Goal: Information Seeking & Learning: Learn about a topic

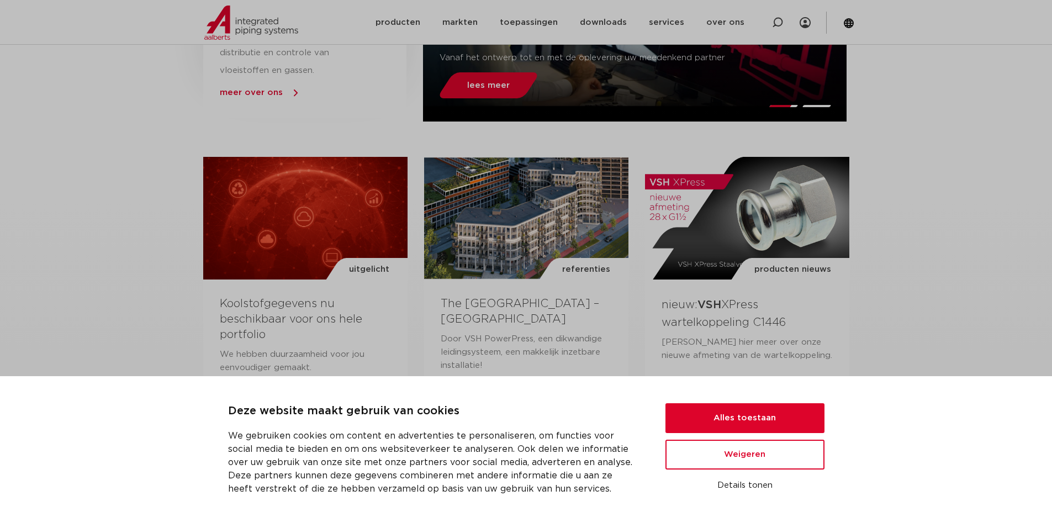
scroll to position [662, 0]
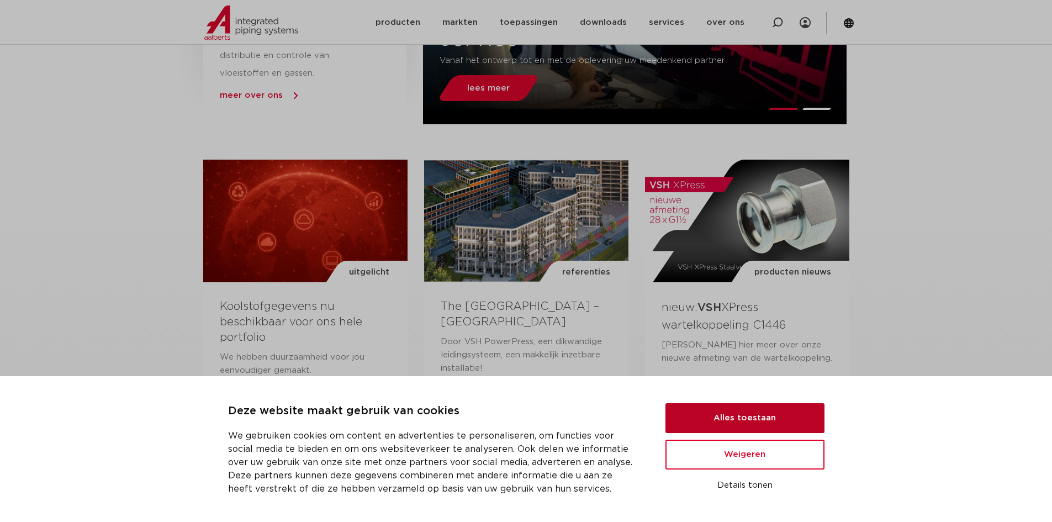
click at [722, 425] on button "Alles toestaan" at bounding box center [744, 418] width 159 height 30
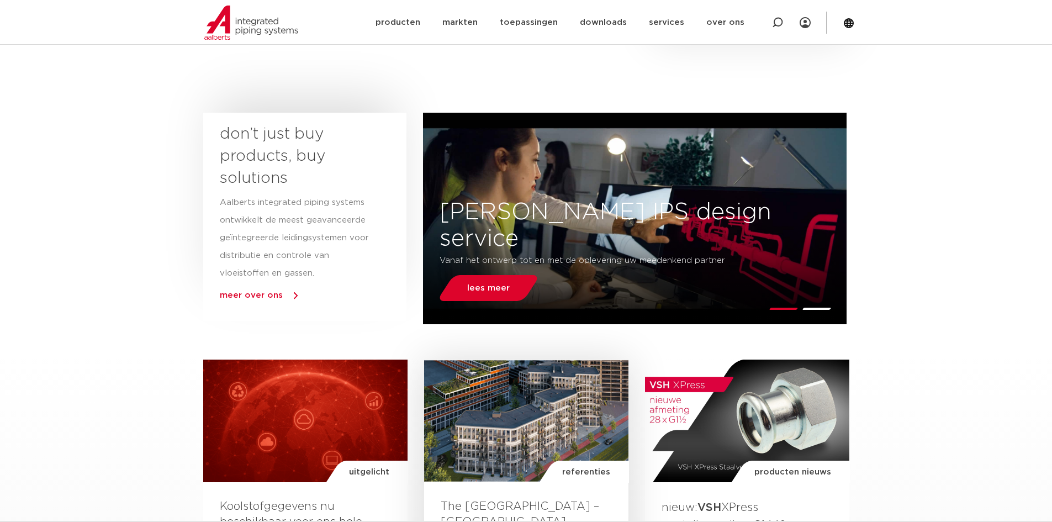
scroll to position [442, 0]
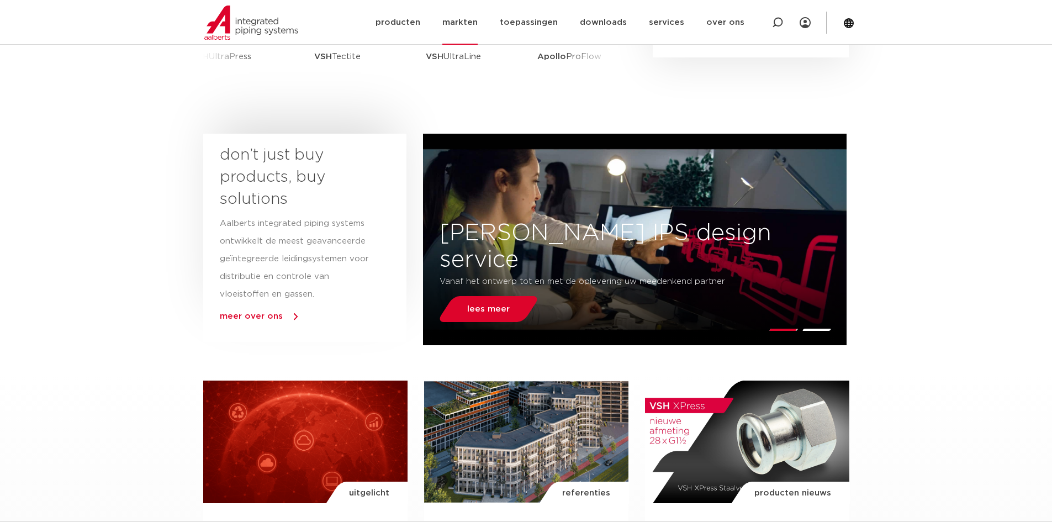
click at [453, 23] on link "markten" at bounding box center [459, 22] width 35 height 45
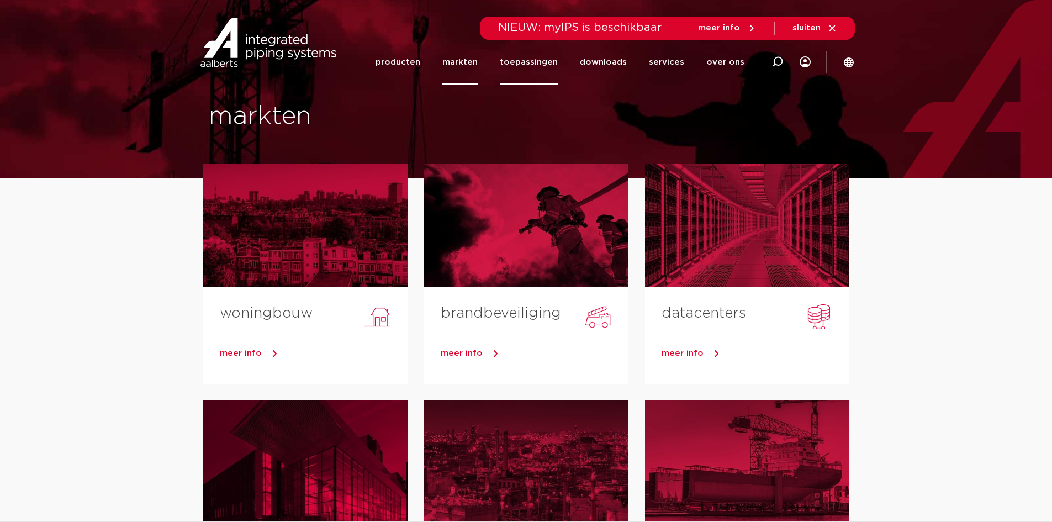
click at [522, 61] on link "toepassingen" at bounding box center [529, 62] width 58 height 45
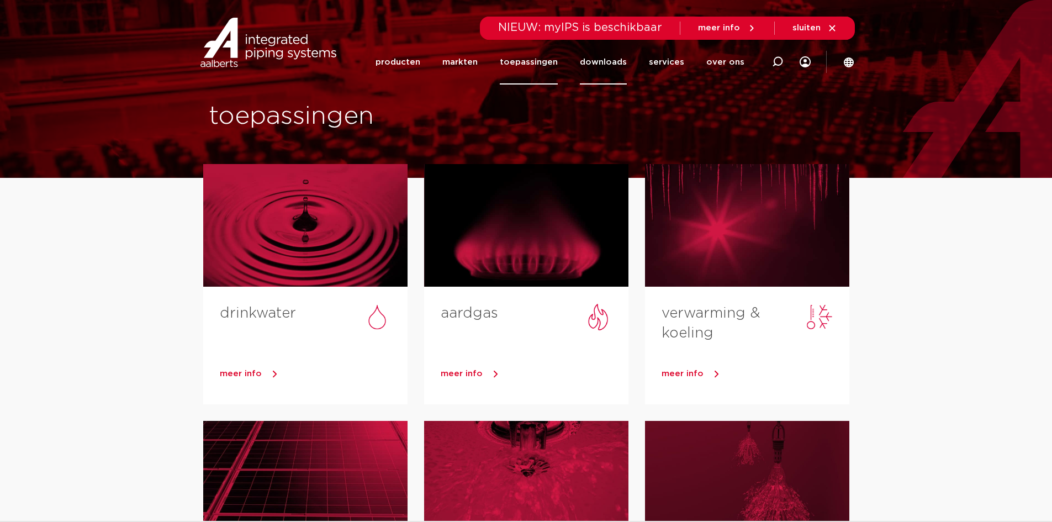
click at [605, 63] on link "downloads" at bounding box center [603, 62] width 47 height 45
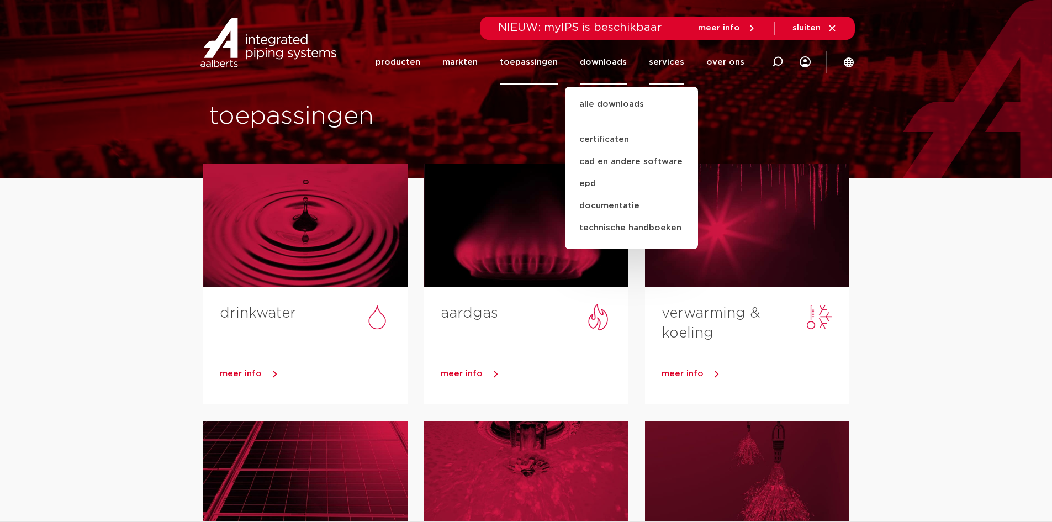
click at [671, 61] on link "services" at bounding box center [666, 62] width 35 height 45
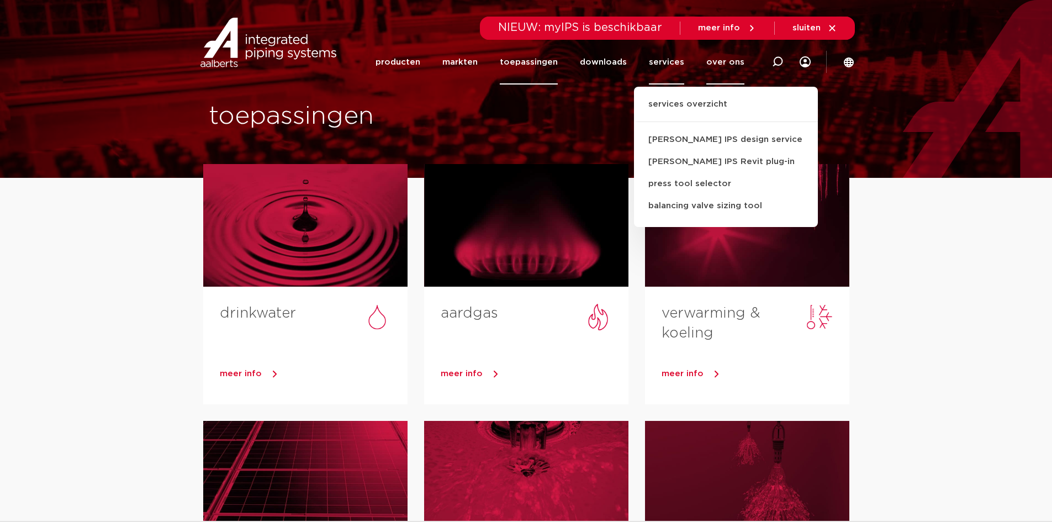
click at [738, 61] on link "over ons" at bounding box center [725, 62] width 38 height 45
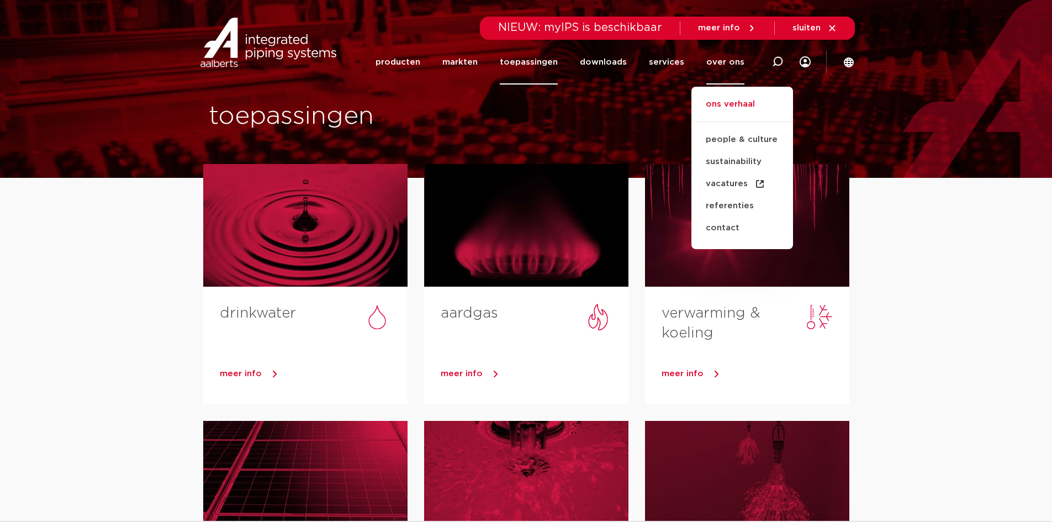
click at [725, 100] on link "ons verhaal" at bounding box center [742, 110] width 102 height 24
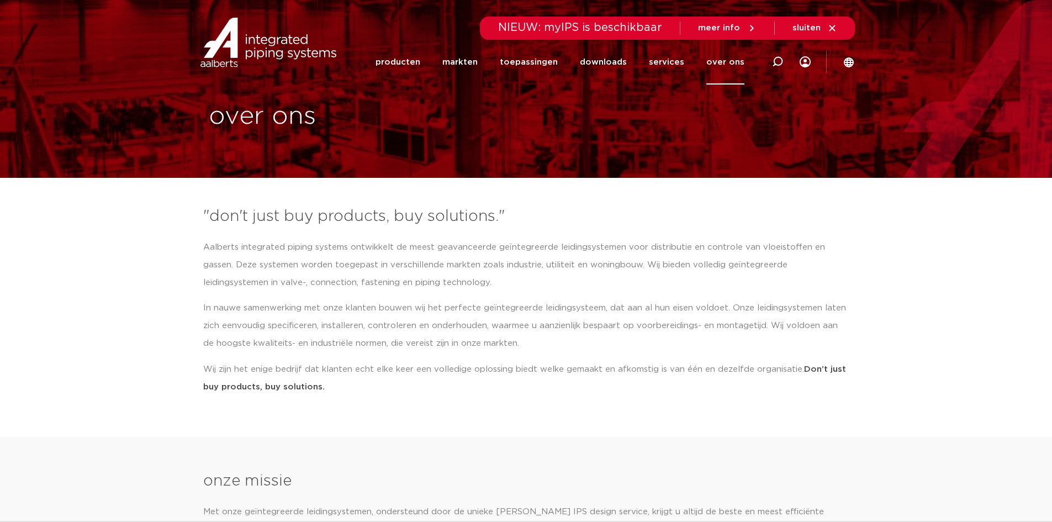
click at [293, 54] on img at bounding box center [268, 43] width 141 height 50
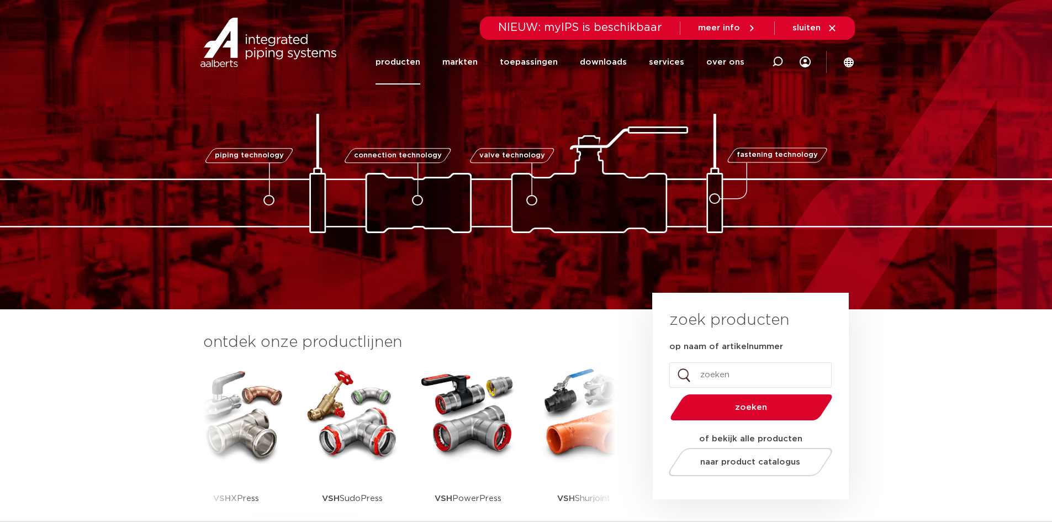
click at [397, 63] on link "producten" at bounding box center [397, 62] width 45 height 45
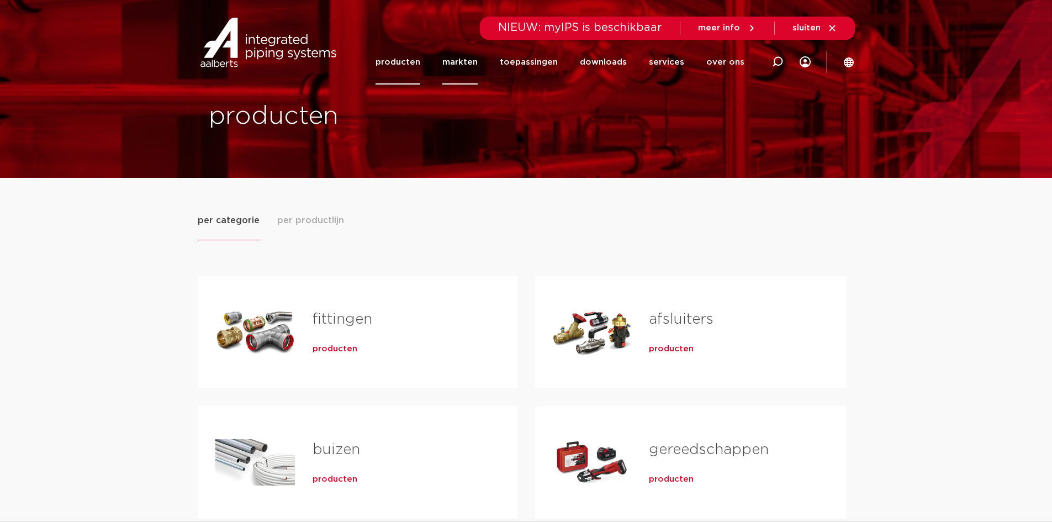
click at [473, 64] on link "markten" at bounding box center [459, 62] width 35 height 45
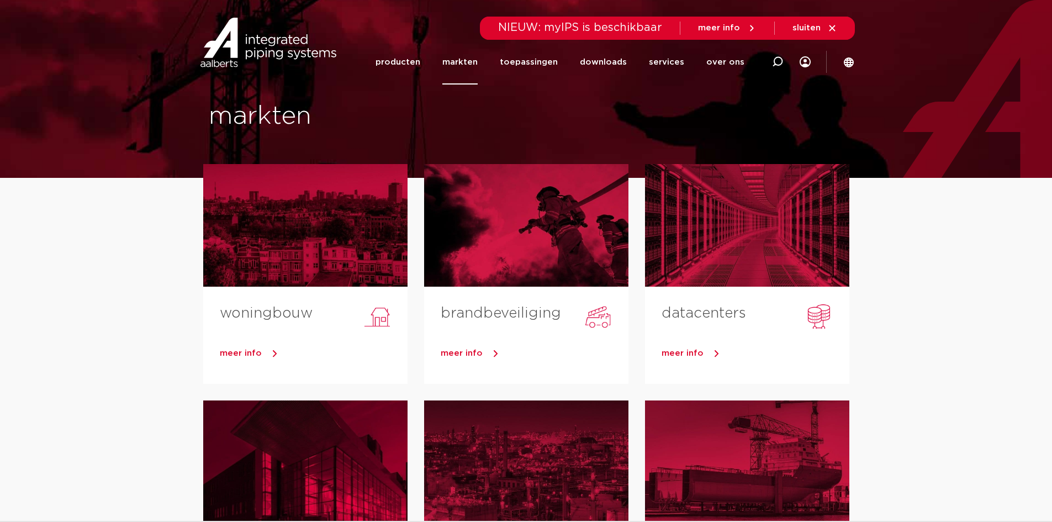
click at [266, 49] on img at bounding box center [268, 43] width 141 height 50
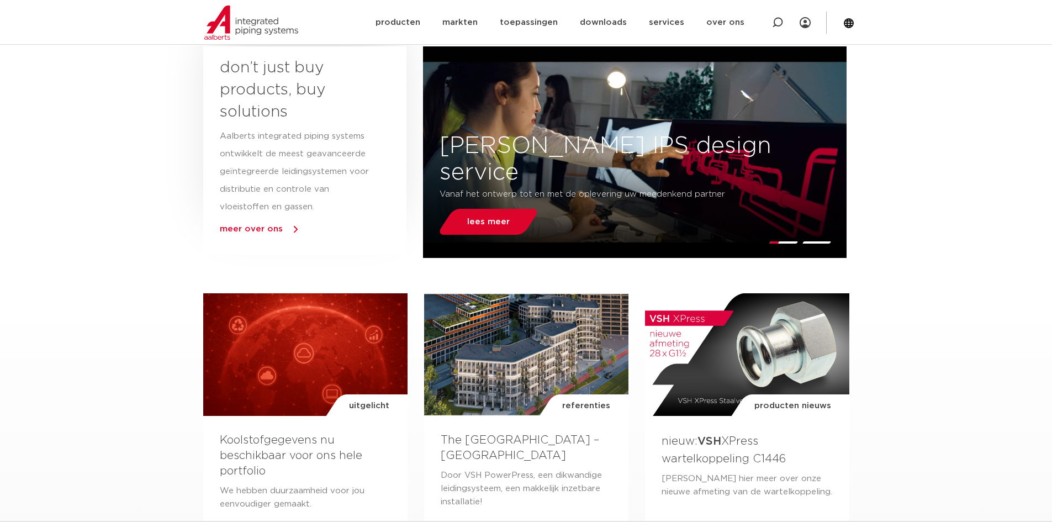
scroll to position [552, 0]
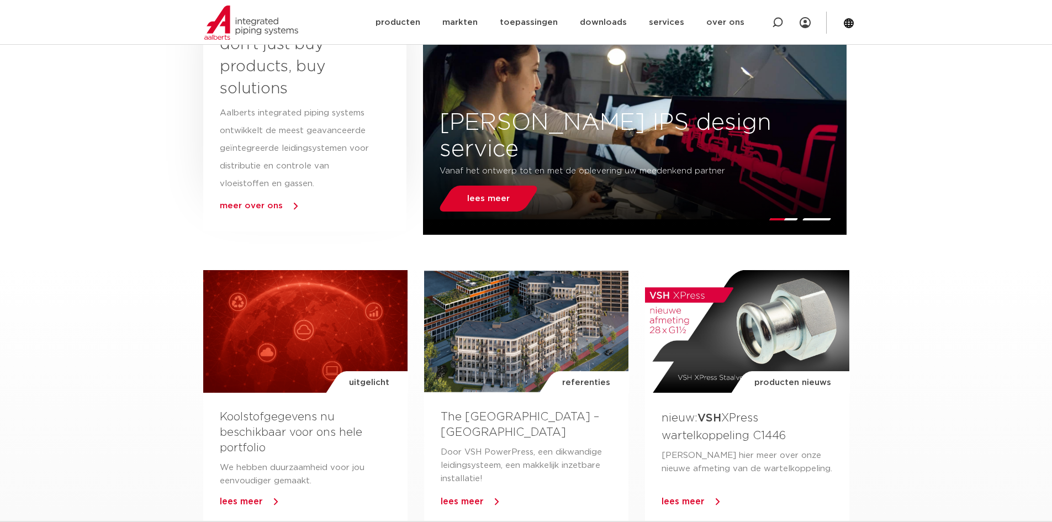
click at [248, 205] on span "meer over ons" at bounding box center [251, 206] width 63 height 8
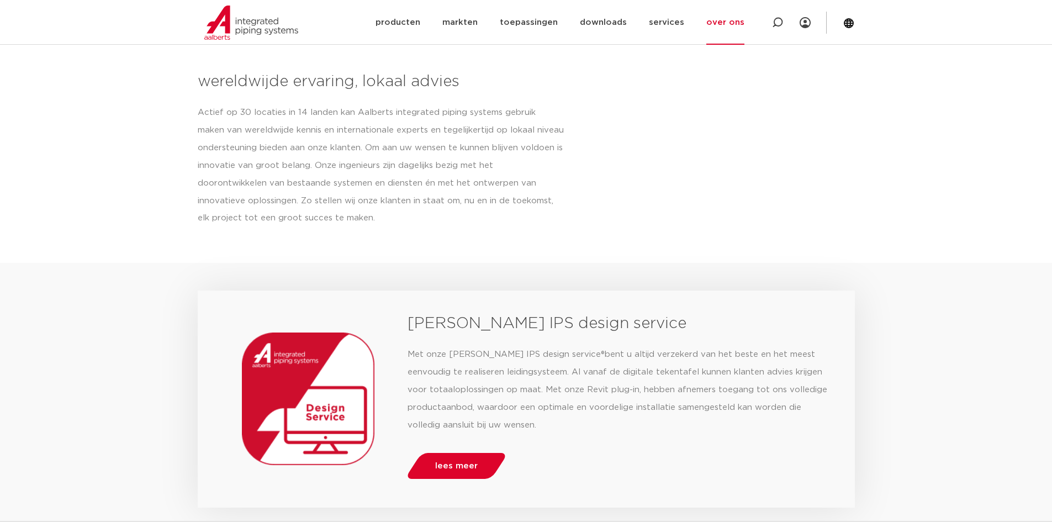
scroll to position [552, 0]
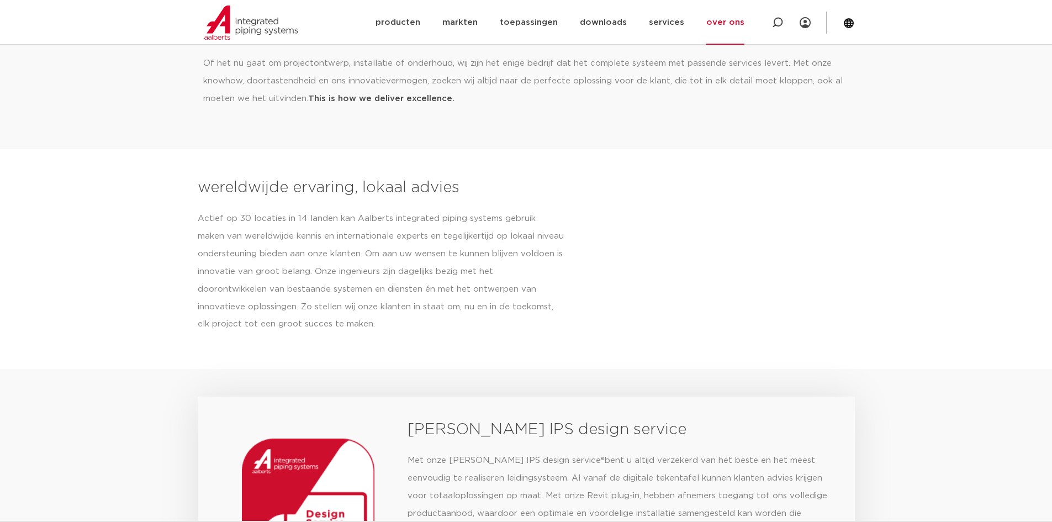
click at [714, 23] on link "over ons" at bounding box center [725, 22] width 38 height 45
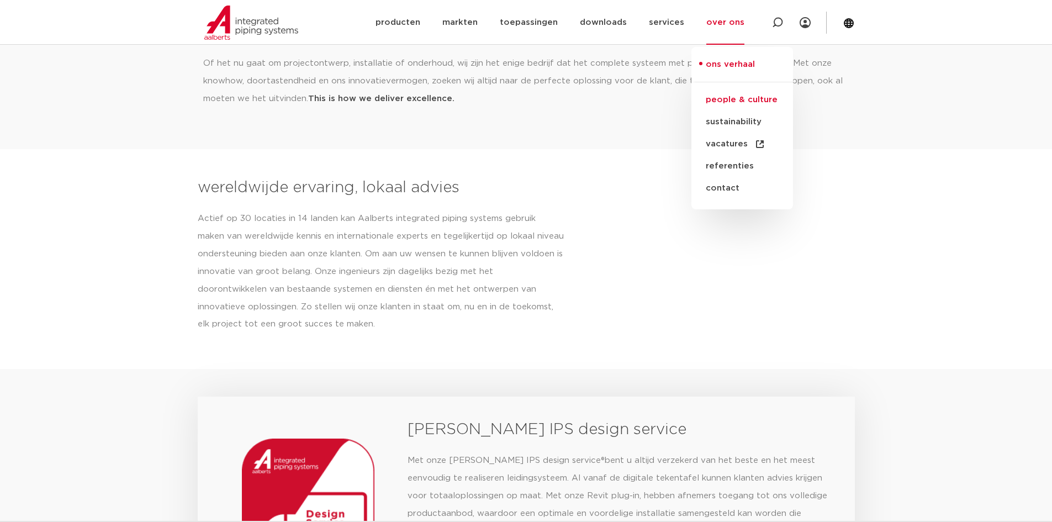
click at [729, 101] on link "people & culture" at bounding box center [742, 100] width 102 height 22
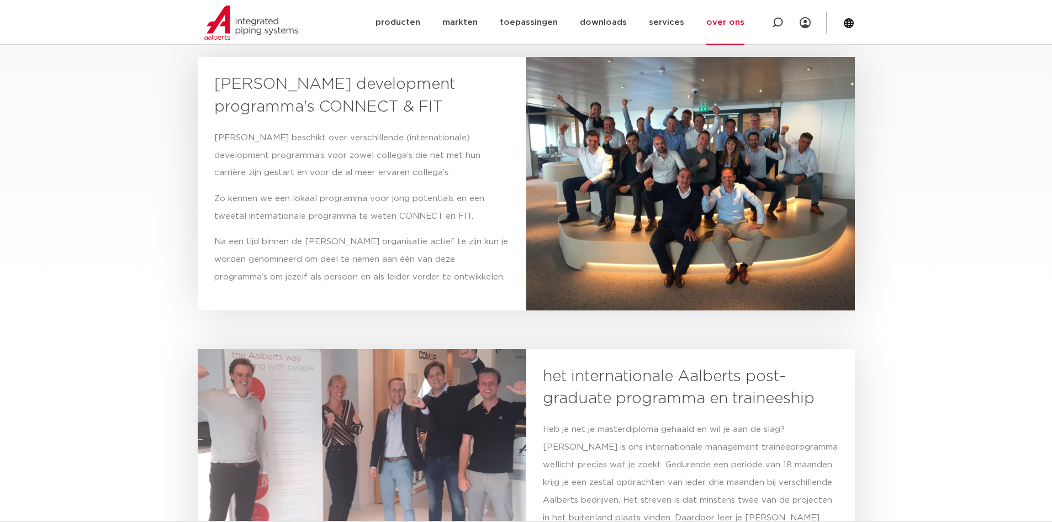
scroll to position [1767, 0]
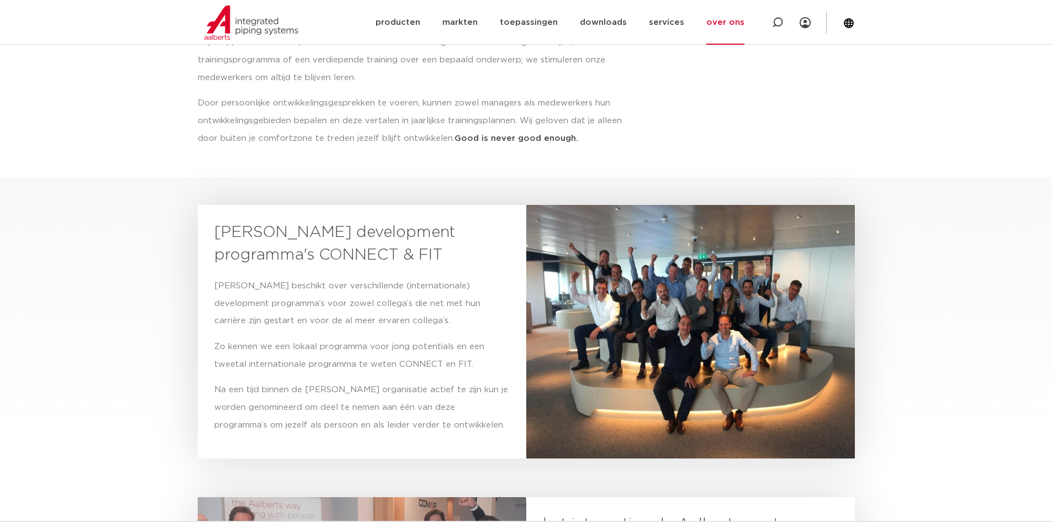
click at [732, 22] on link "over ons" at bounding box center [725, 22] width 38 height 45
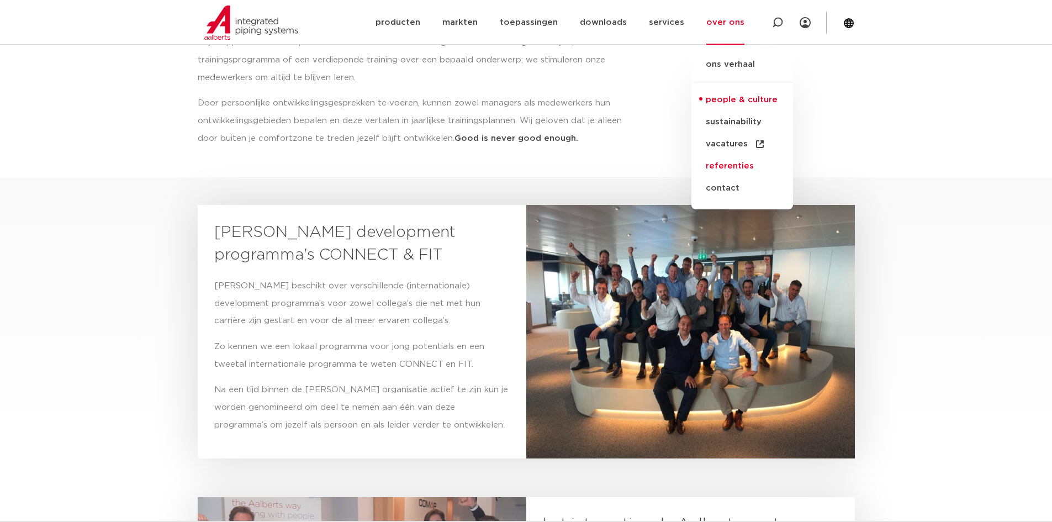
click at [725, 168] on link "referenties" at bounding box center [742, 166] width 102 height 22
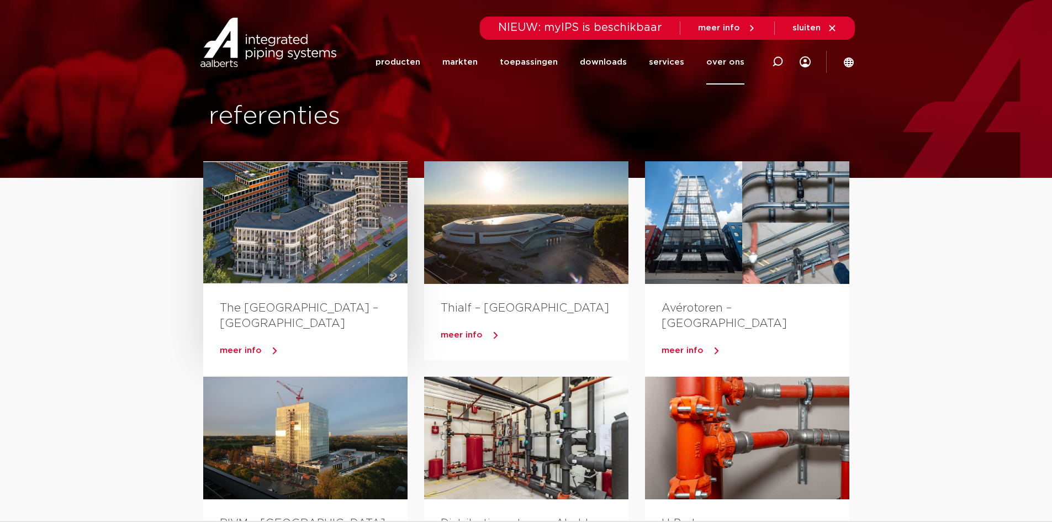
click at [294, 228] on div at bounding box center [305, 222] width 204 height 123
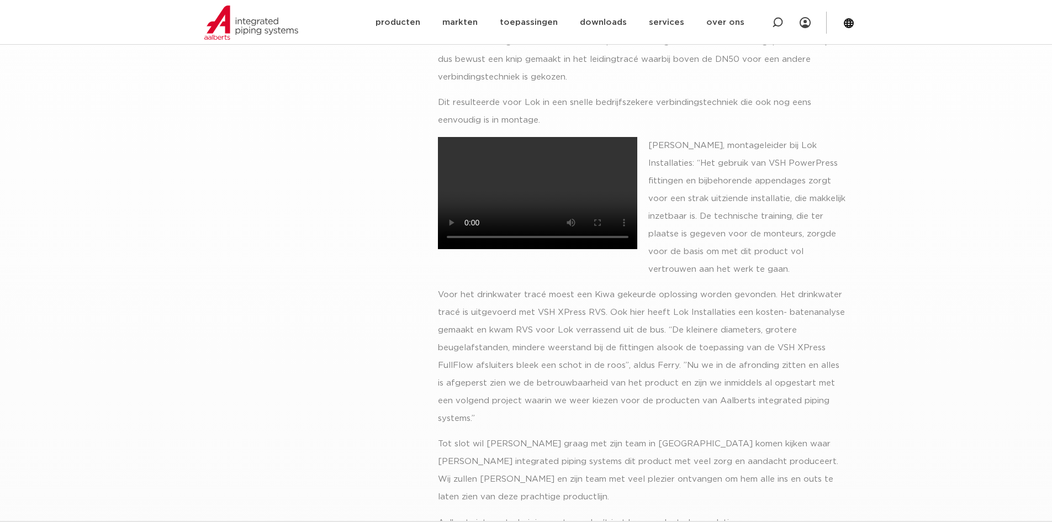
scroll to position [442, 0]
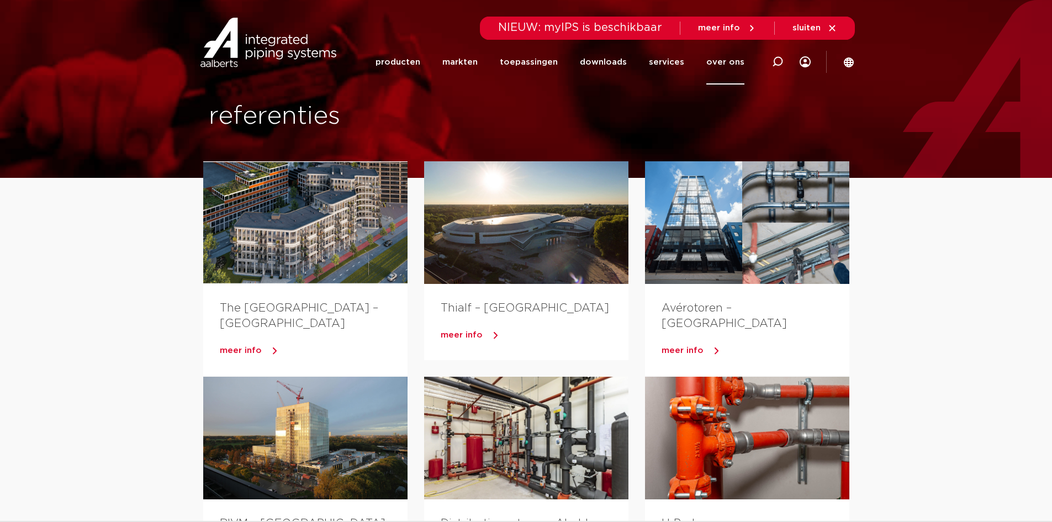
click at [722, 62] on link "over ons" at bounding box center [725, 62] width 38 height 45
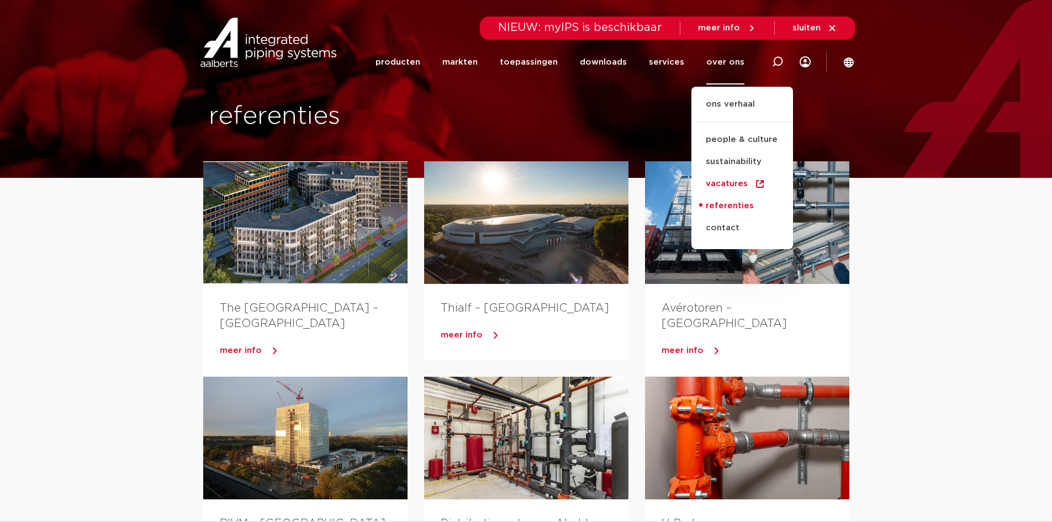
click at [720, 182] on link "vacatures" at bounding box center [742, 184] width 102 height 22
